Goal: Task Accomplishment & Management: Use online tool/utility

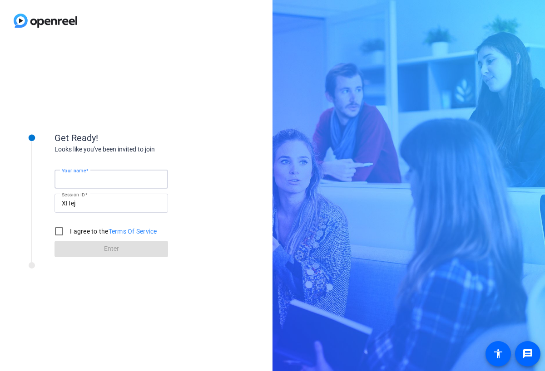
click at [102, 183] on input "Your name" at bounding box center [111, 179] width 99 height 11
type input "[PERSON_NAME]"
click at [59, 229] on input "I agree to the Terms Of Service" at bounding box center [59, 231] width 18 height 18
checkbox input "true"
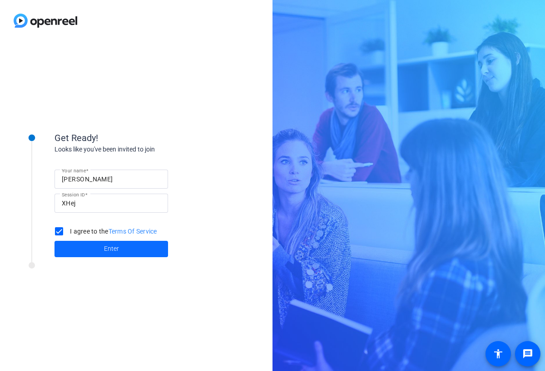
click at [87, 256] on span at bounding box center [110, 249] width 113 height 22
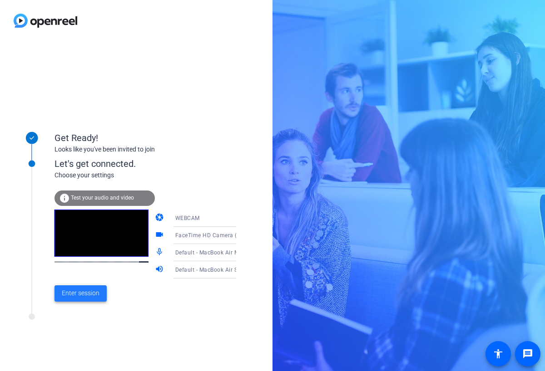
click at [82, 296] on span "Enter session" at bounding box center [81, 294] width 38 height 10
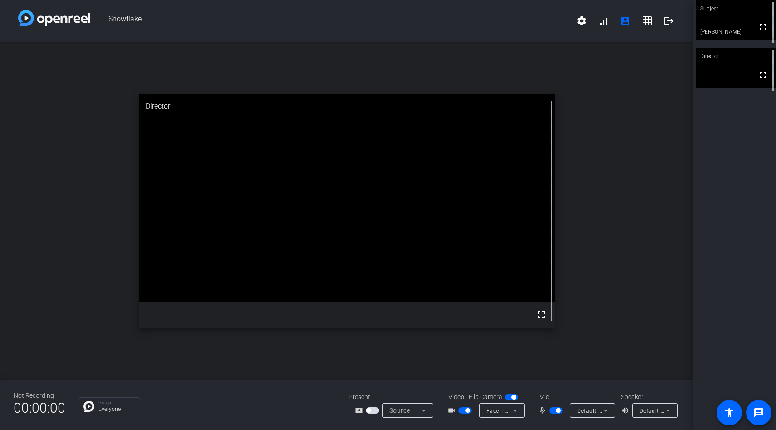
click at [544, 19] on video at bounding box center [736, 20] width 80 height 40
